Goal: Check status: Check status

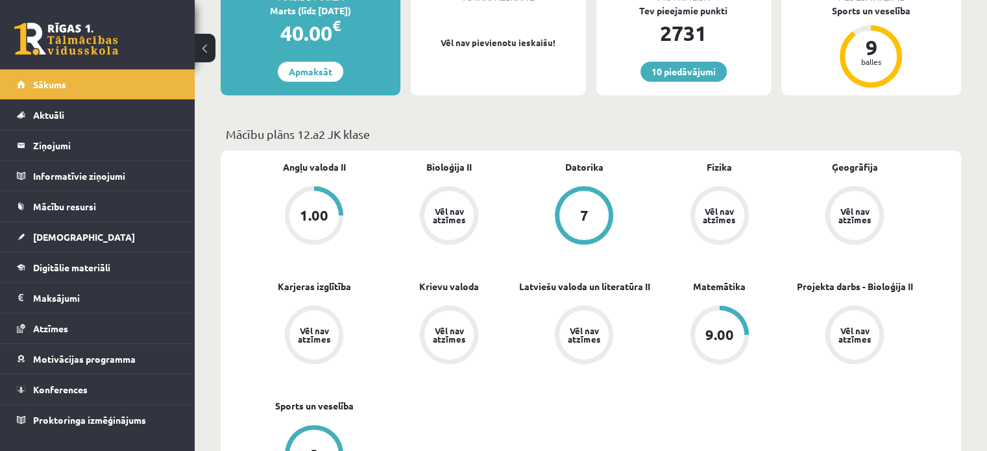
scroll to position [300, 0]
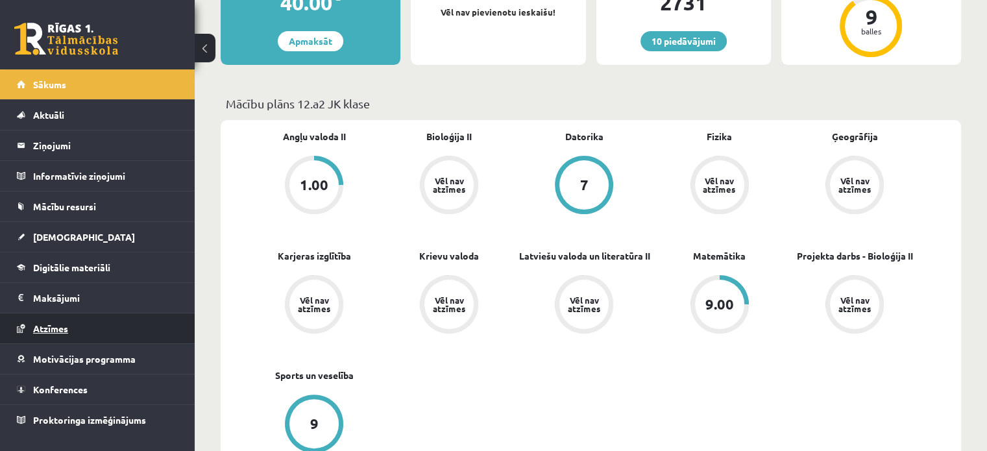
click at [49, 327] on span "Atzīmes" at bounding box center [50, 329] width 35 height 12
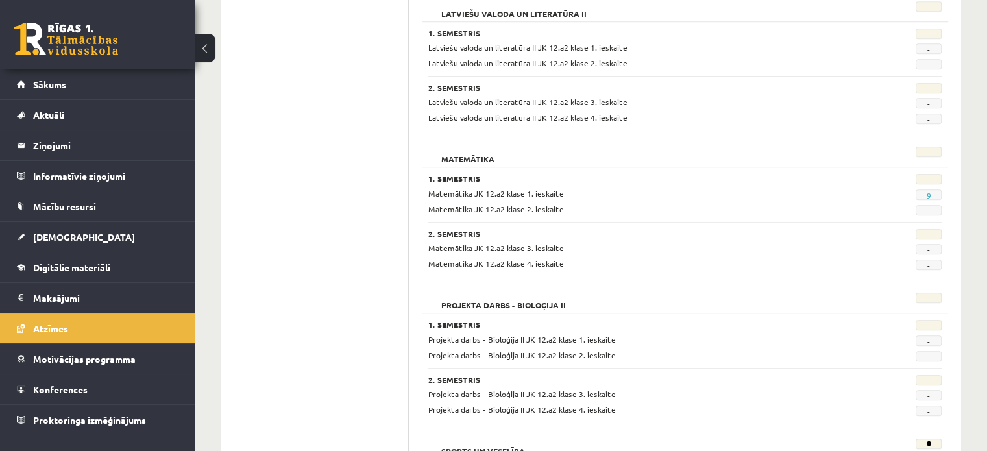
scroll to position [1251, 0]
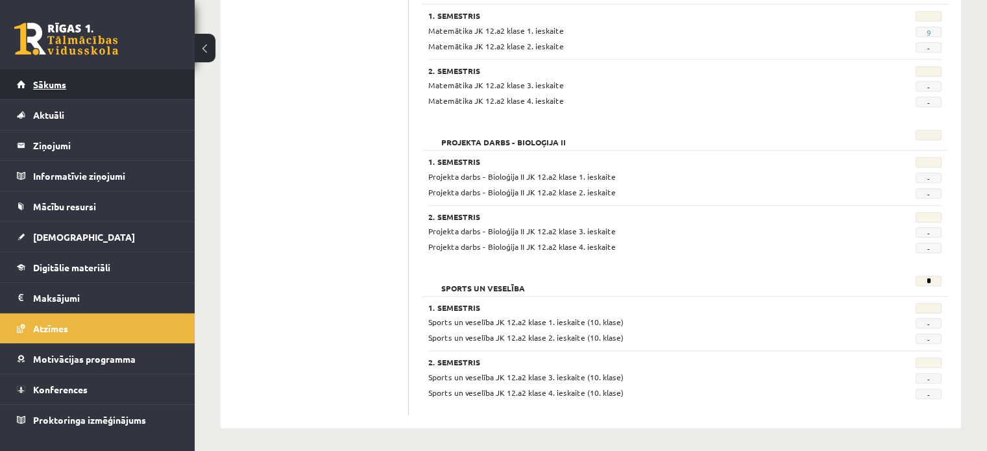
click at [55, 90] on link "Sākums" at bounding box center [98, 84] width 162 height 30
